Goal: Information Seeking & Learning: Understand process/instructions

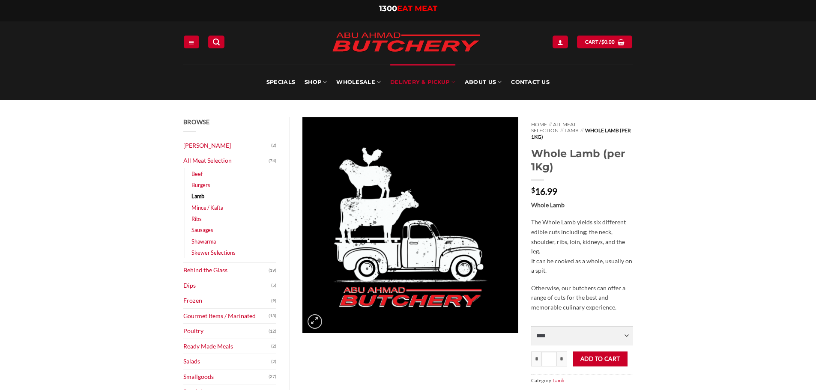
drag, startPoint x: 0, startPoint y: 0, endPoint x: 414, endPoint y: 83, distance: 422.6
click at [414, 83] on link "Delivery & Pickup" at bounding box center [422, 82] width 65 height 36
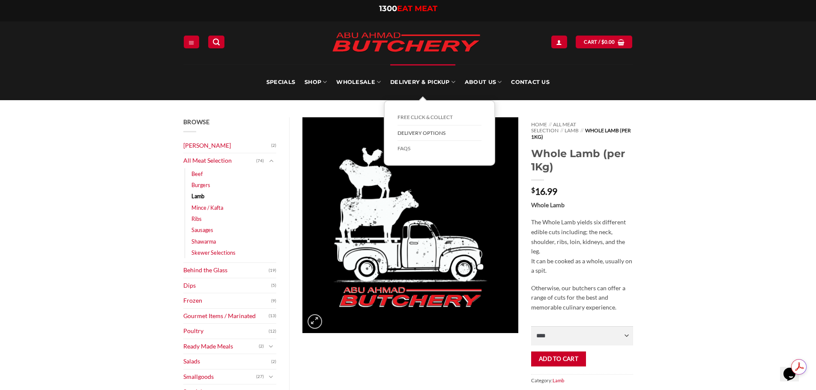
click at [416, 136] on link "Delivery Options" at bounding box center [440, 134] width 84 height 16
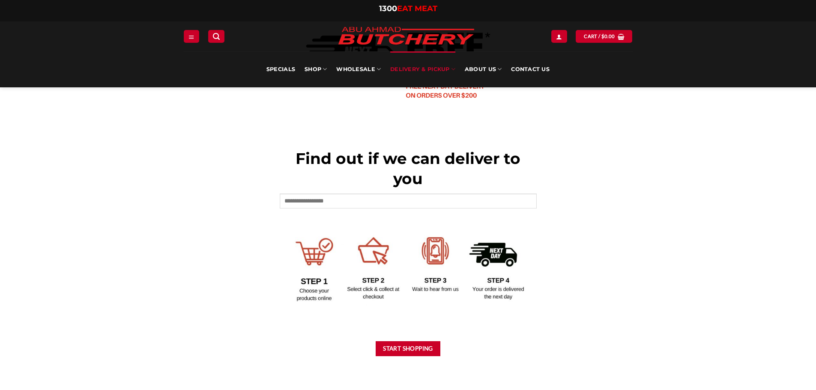
scroll to position [300, 0]
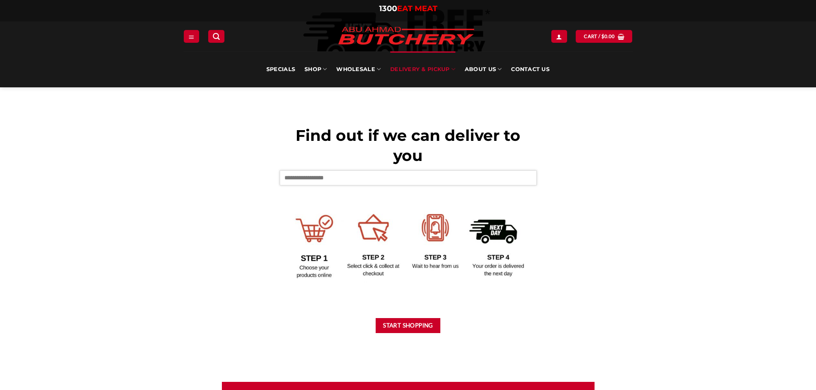
click at [321, 175] on input "text" at bounding box center [408, 178] width 257 height 15
type input "****"
